Goal: Find specific page/section: Locate a particular part of the current website

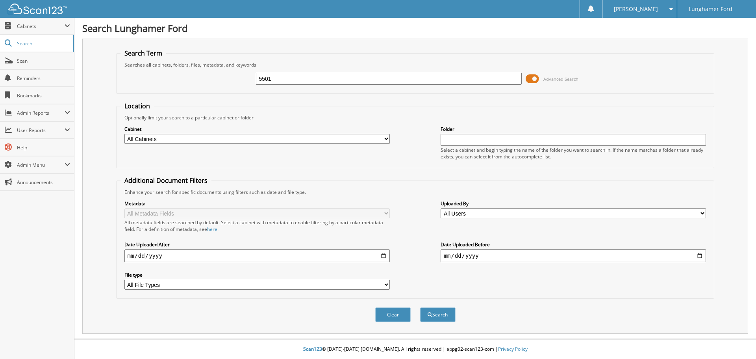
type input "5501"
click at [268, 138] on select "All Cabinets ACCOUNTS PAYABLE ACCOUNTS RECEIVABLE ACH BANK REC CAR DEALS - AUTO…" at bounding box center [256, 139] width 265 height 10
select select "42251"
click at [124, 134] on select "All Cabinets ACCOUNTS PAYABLE ACCOUNTS RECEIVABLE ACH BANK REC CAR DEALS - AUTO…" at bounding box center [256, 139] width 265 height 10
click at [438, 314] on button "Search" at bounding box center [437, 314] width 35 height 15
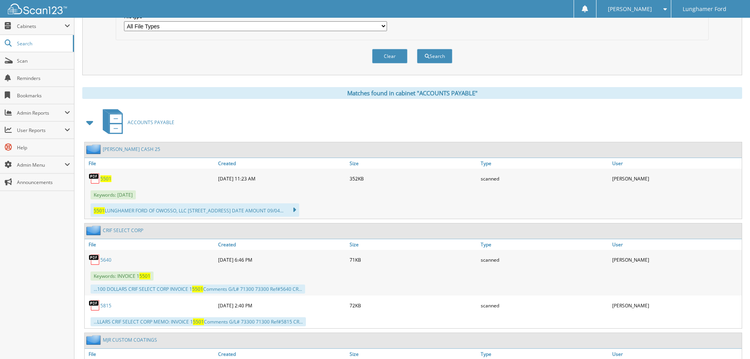
scroll to position [315, 0]
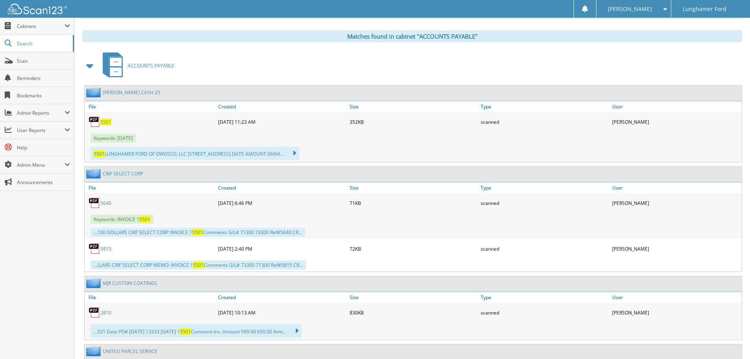
click at [137, 92] on link "[PERSON_NAME] CASH 25" at bounding box center [131, 92] width 57 height 7
